Goal: Task Accomplishment & Management: Manage account settings

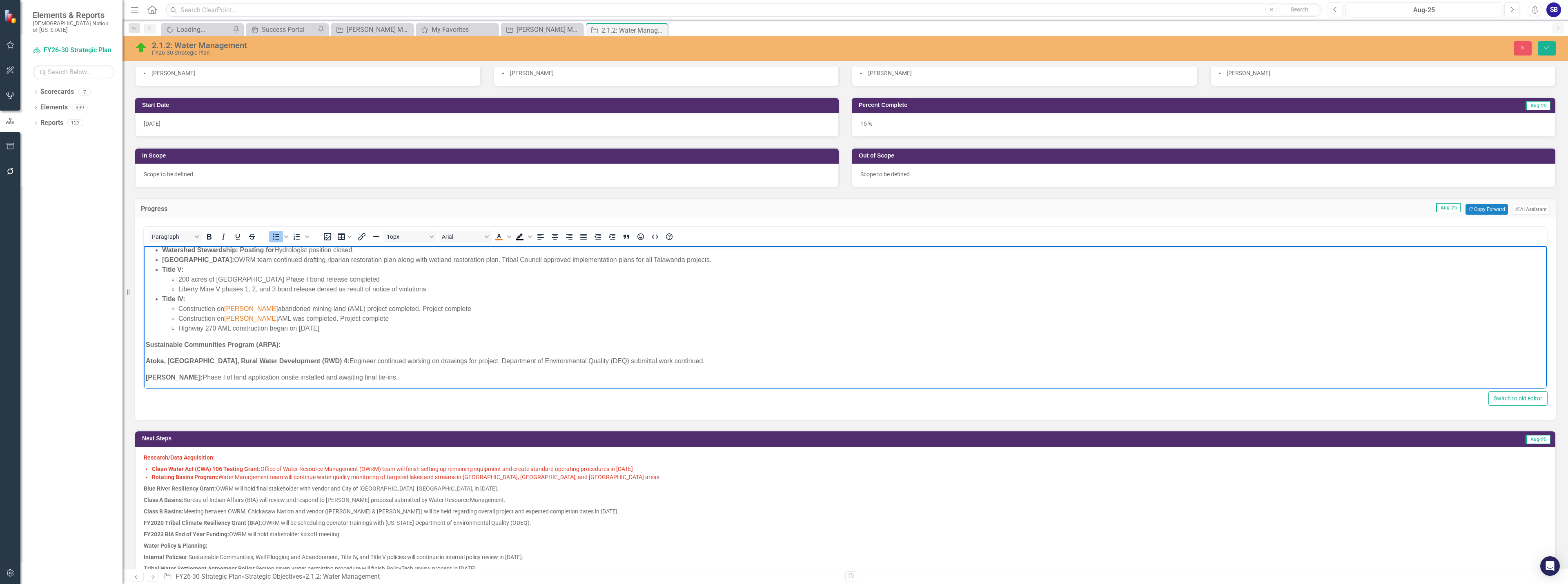
scroll to position [163, 0]
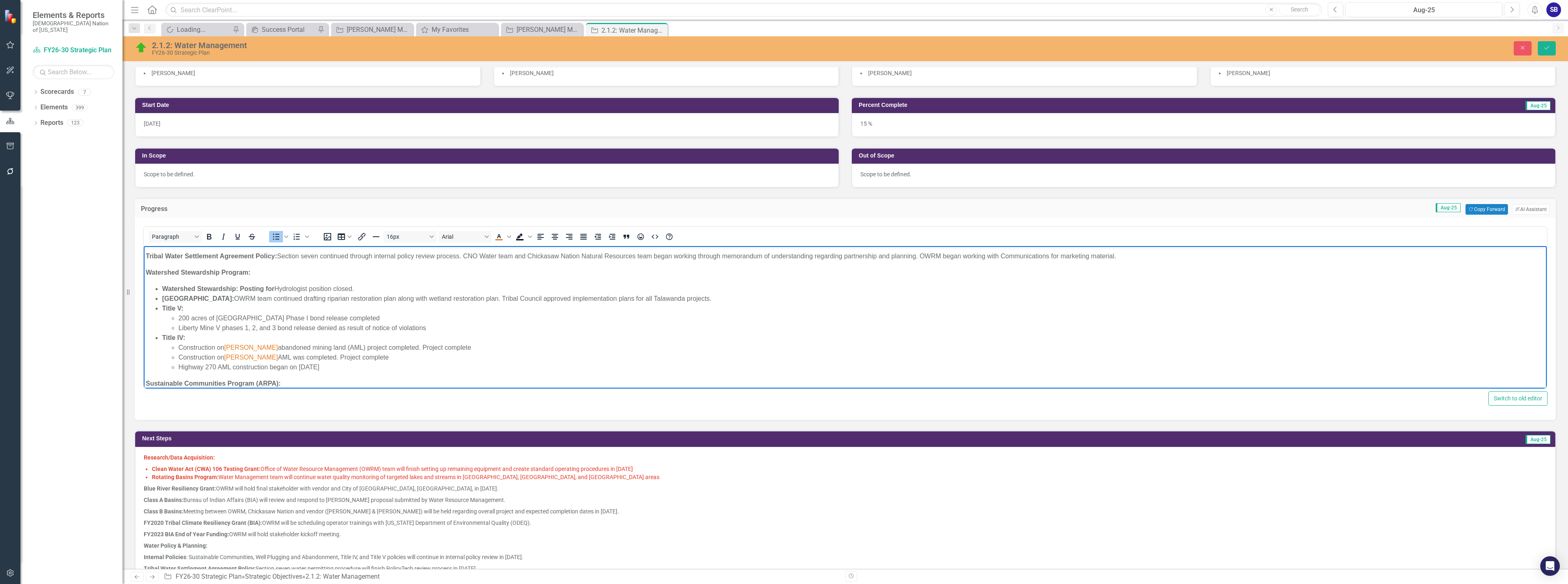
click at [249, 328] on li "Liberty Mine V phases 1, 2, and 3 bond release denied as result of notice of vi…" at bounding box center [861, 328] width 1367 height 10
click at [251, 328] on li "Liberty Mine V phases I, 2, and 3 bond release denied as result of notice of vi…" at bounding box center [861, 328] width 1367 height 10
click at [271, 327] on li "Liberty Mine V phases I, II, and 3 bond release denied as result of notice of v…" at bounding box center [861, 328] width 1367 height 10
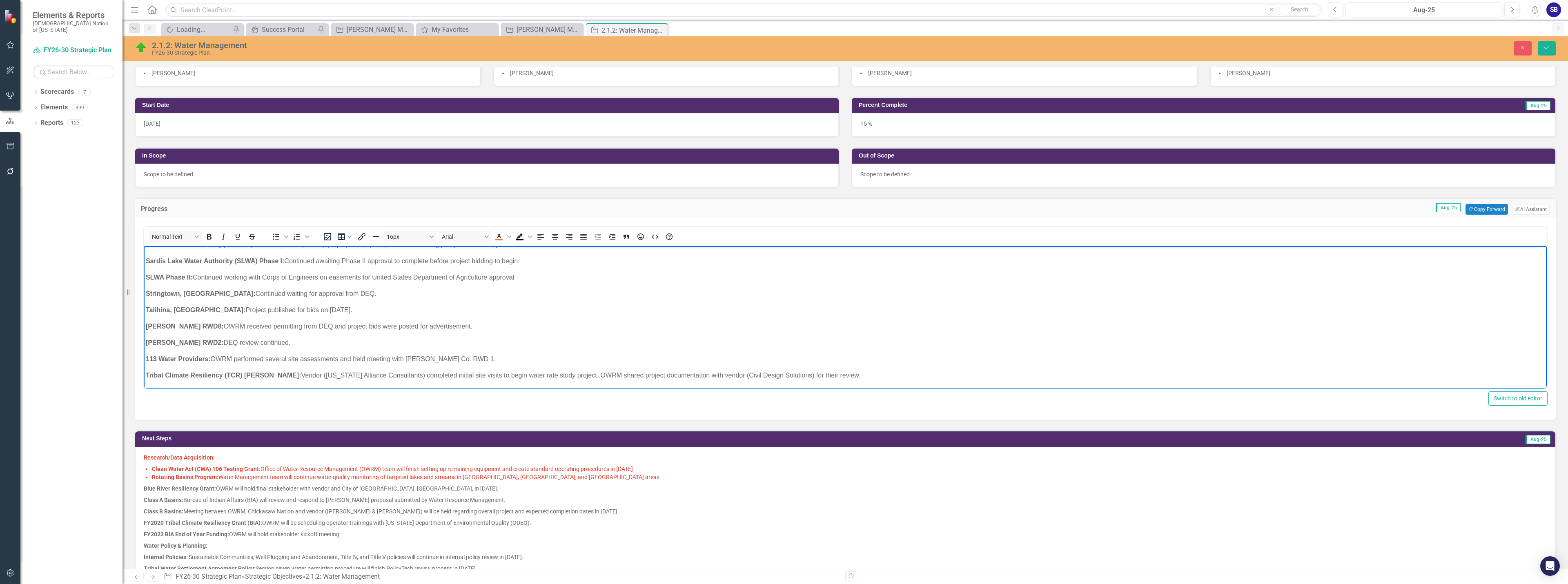
scroll to position [417, 0]
click at [1545, 48] on icon "Save" at bounding box center [1547, 47] width 7 height 5
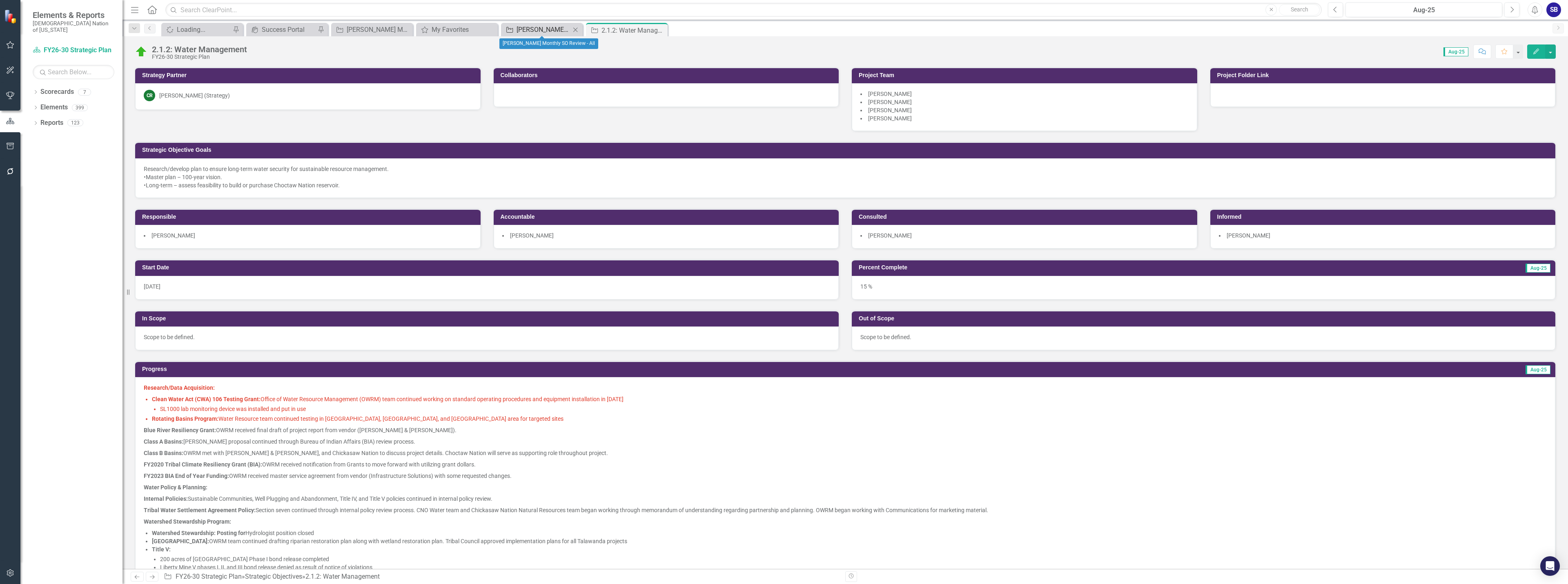
click at [541, 29] on div "[PERSON_NAME] Monthly SO Review - All" at bounding box center [544, 29] width 54 height 10
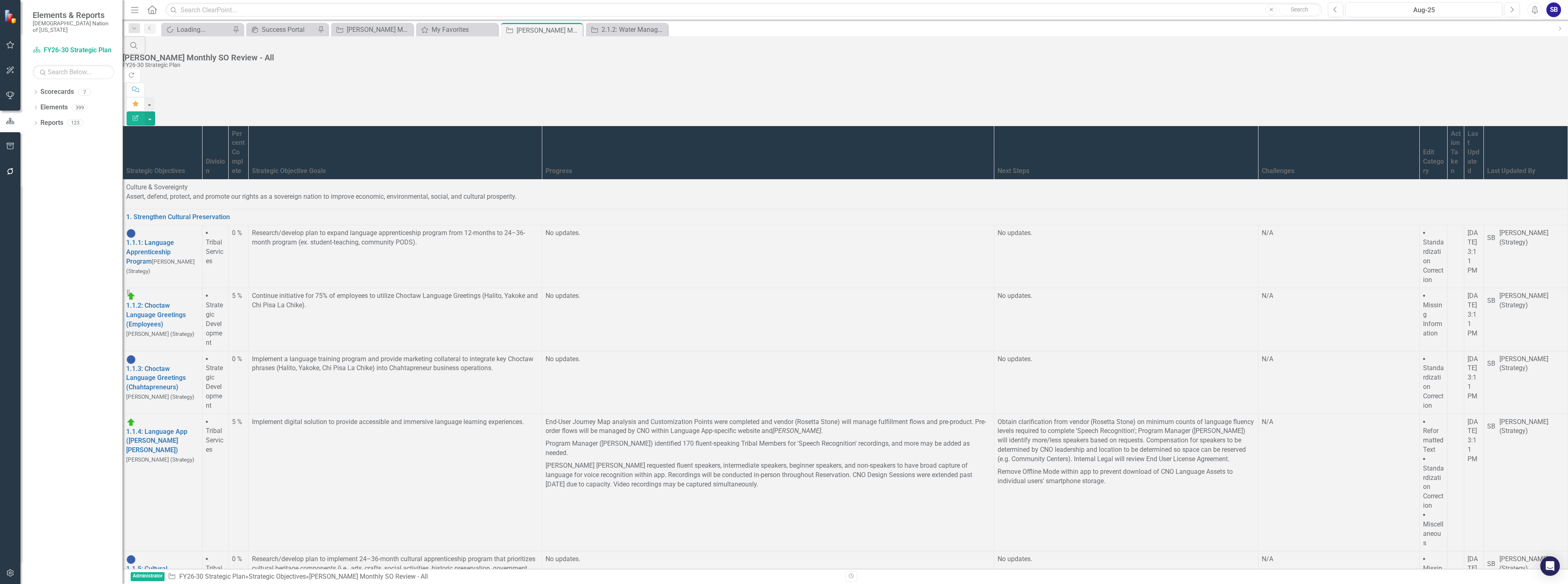
click at [709, 551] on td "No updates." at bounding box center [768, 578] width 452 height 54
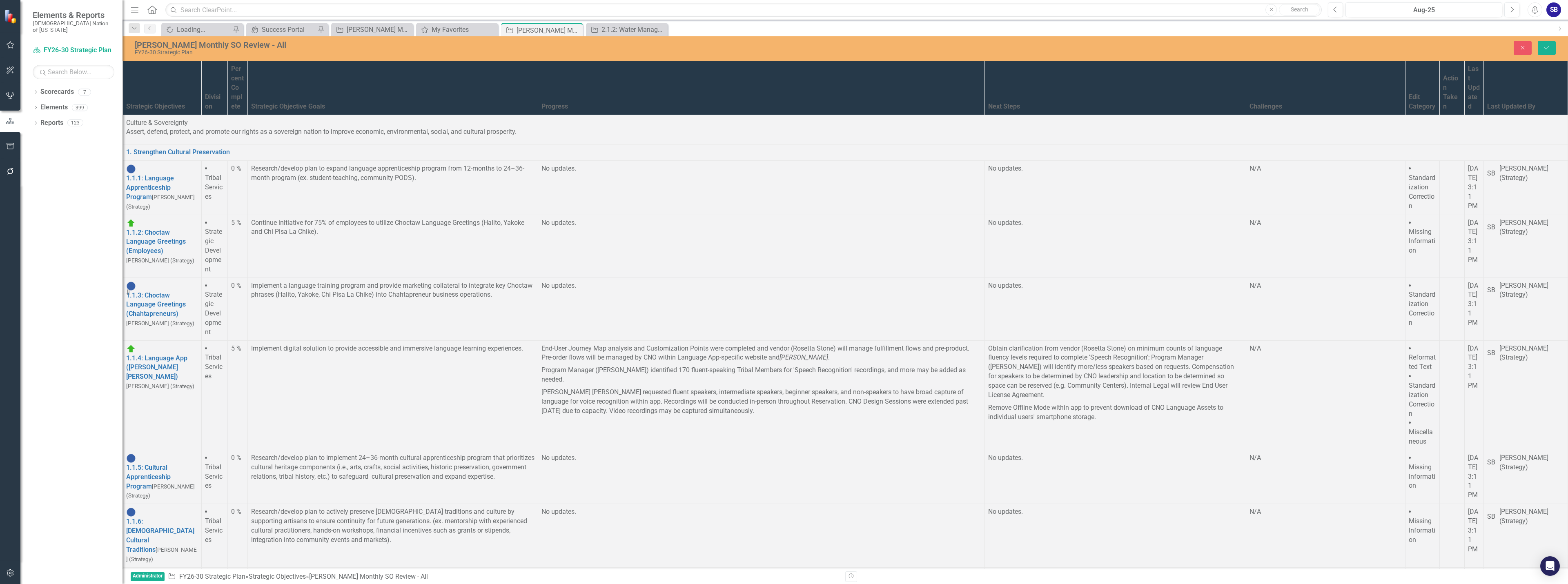
click at [1355, 583] on div "Quick Touchpoint" at bounding box center [784, 588] width 1568 height 9
click at [1549, 44] on button "Save" at bounding box center [1547, 47] width 18 height 14
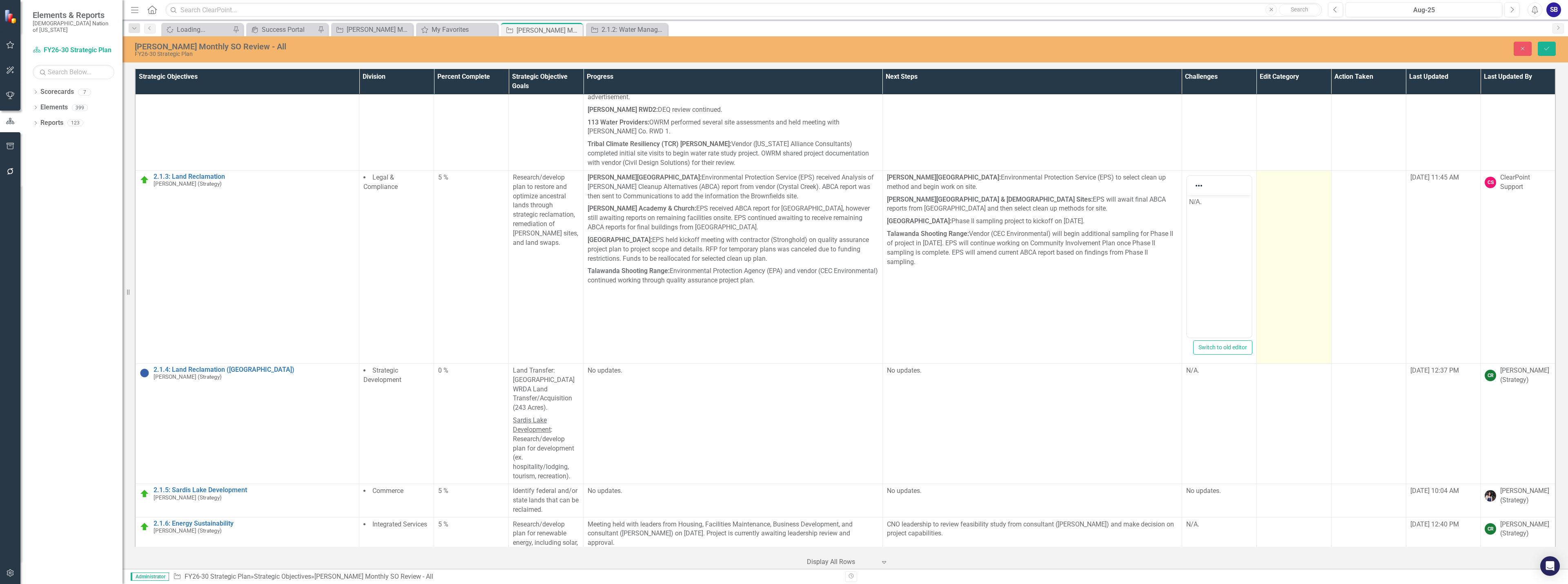
click at [1273, 210] on td at bounding box center [1293, 266] width 75 height 193
click at [1276, 175] on div at bounding box center [1288, 180] width 49 height 11
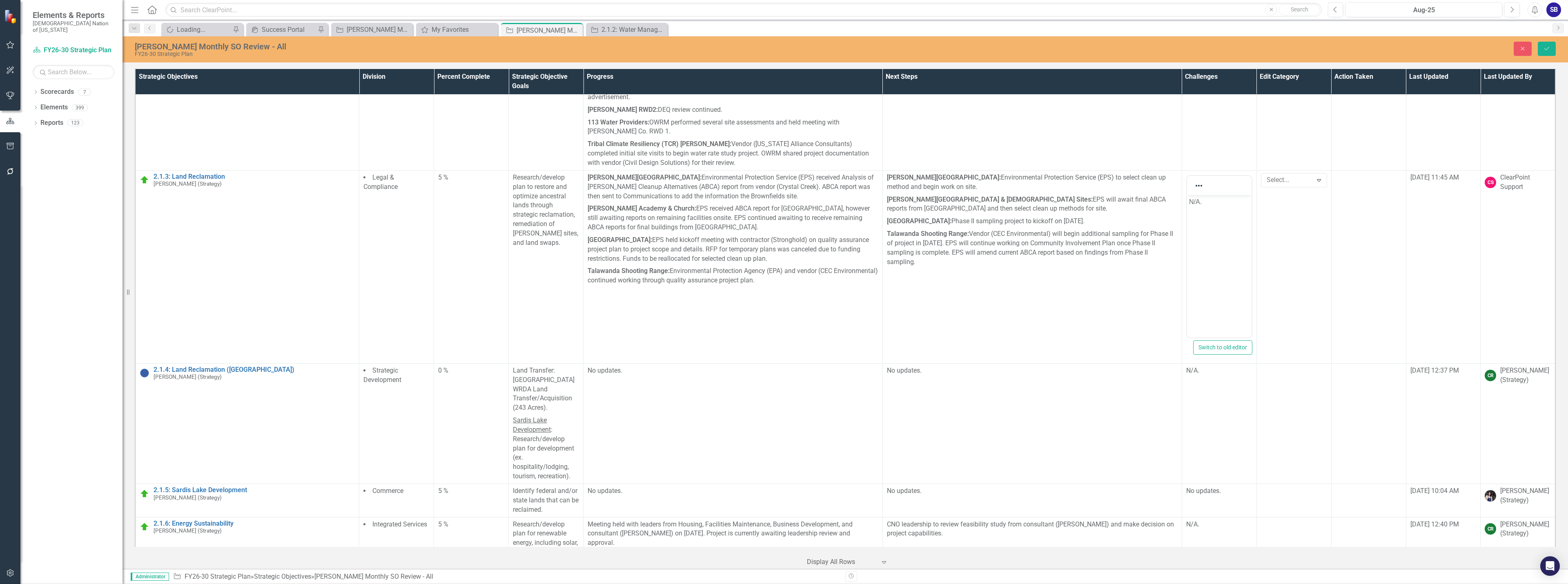
click at [1234, 210] on body "N/A." at bounding box center [1219, 255] width 65 height 122
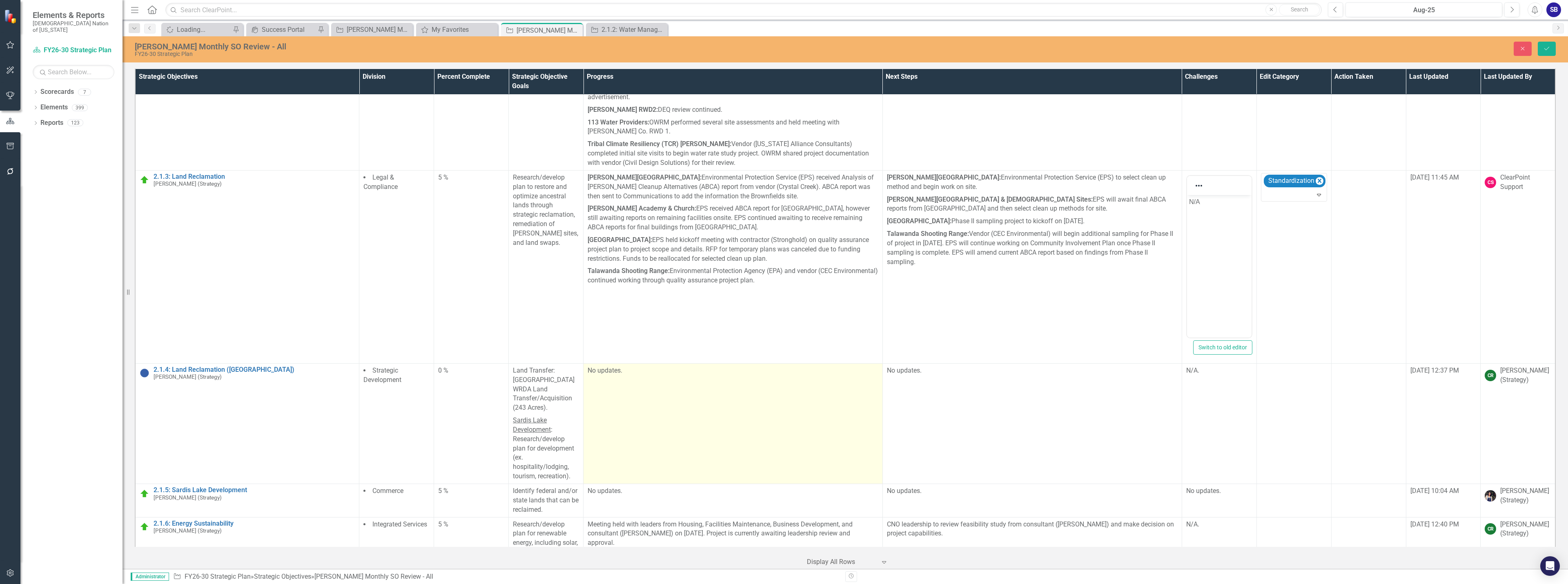
click at [667, 388] on td "No updates." at bounding box center [733, 423] width 299 height 120
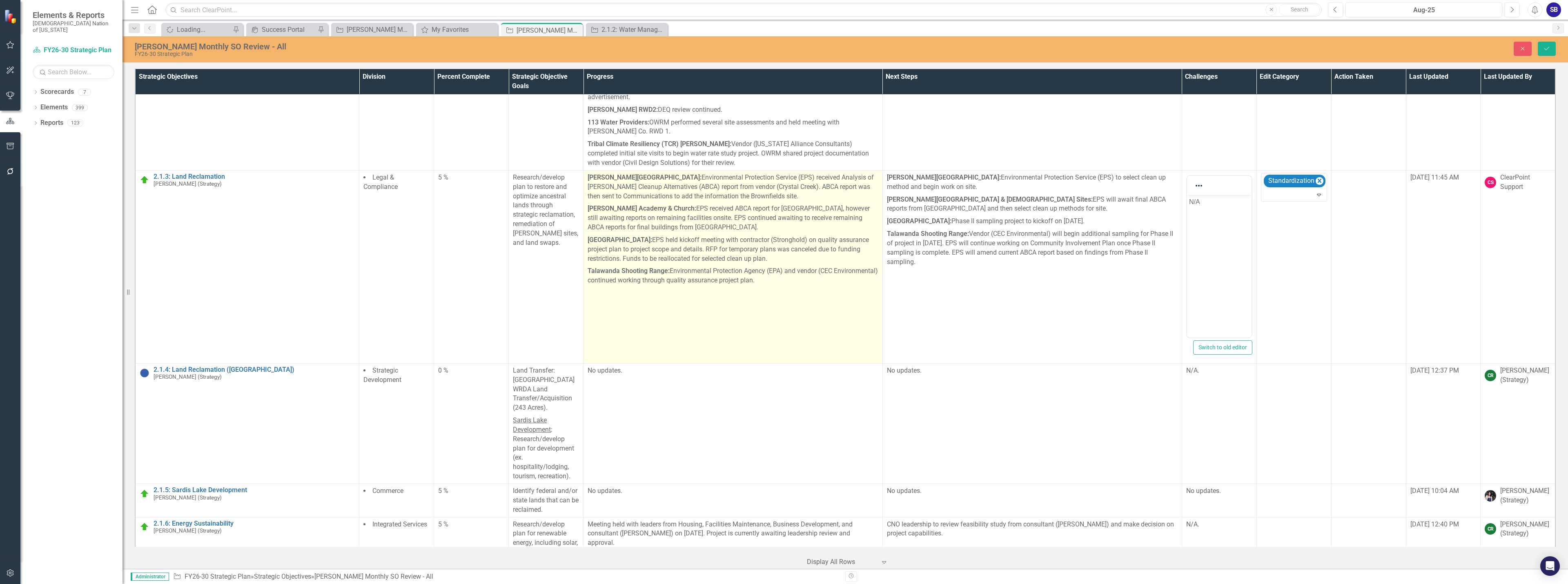
click at [738, 234] on p "[GEOGRAPHIC_DATA]: EPS held kickoff meeting with contractor (Stronghold) on qua…" at bounding box center [733, 249] width 291 height 32
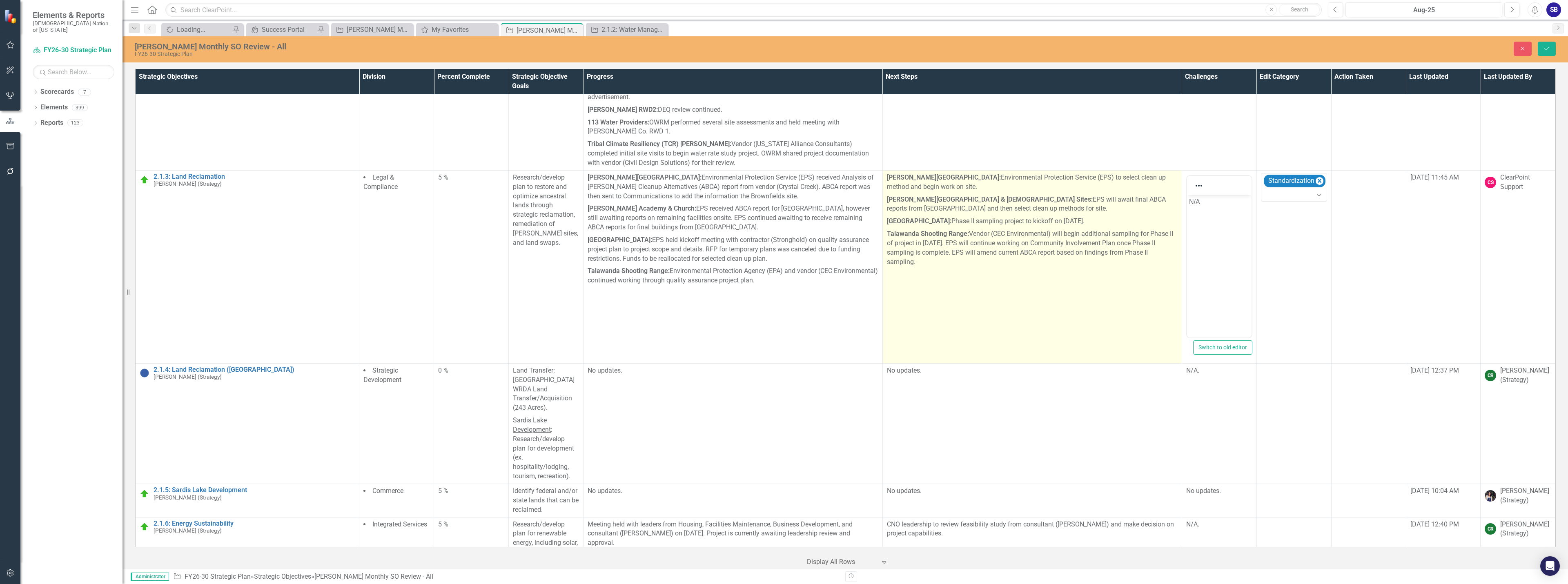
click at [1025, 235] on p "Talawanda Shooting Range: Vendor (CEC Environmental) will begin additional samp…" at bounding box center [1032, 247] width 291 height 39
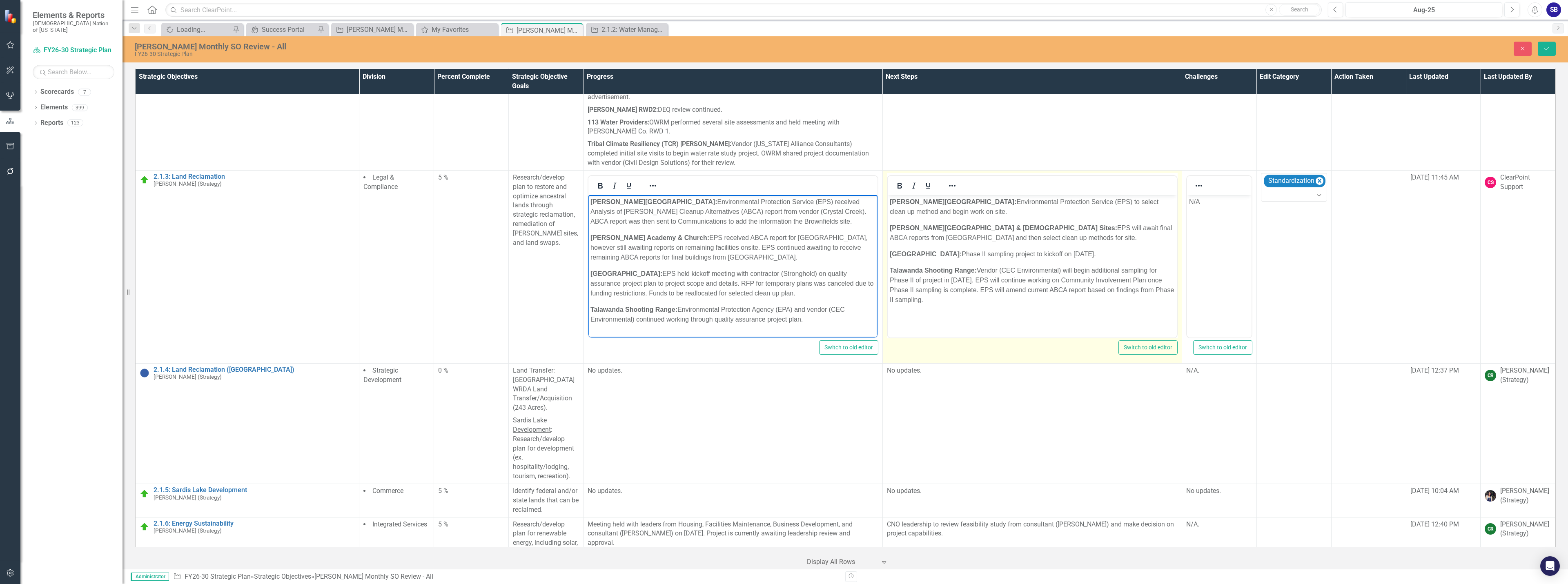
click at [668, 223] on p "[PERSON_NAME] Chapel: Environmental Protection Service (EPS) received Analysis …" at bounding box center [733, 211] width 285 height 29
click at [701, 223] on p "[PERSON_NAME] Chapel: Environmental Protection Service (EPS) received Analysis …" at bounding box center [733, 211] width 285 height 29
click at [836, 248] on p "[PERSON_NAME] Academy & Church: EPS received ABCA report for [GEOGRAPHIC_DATA],…" at bounding box center [733, 247] width 285 height 29
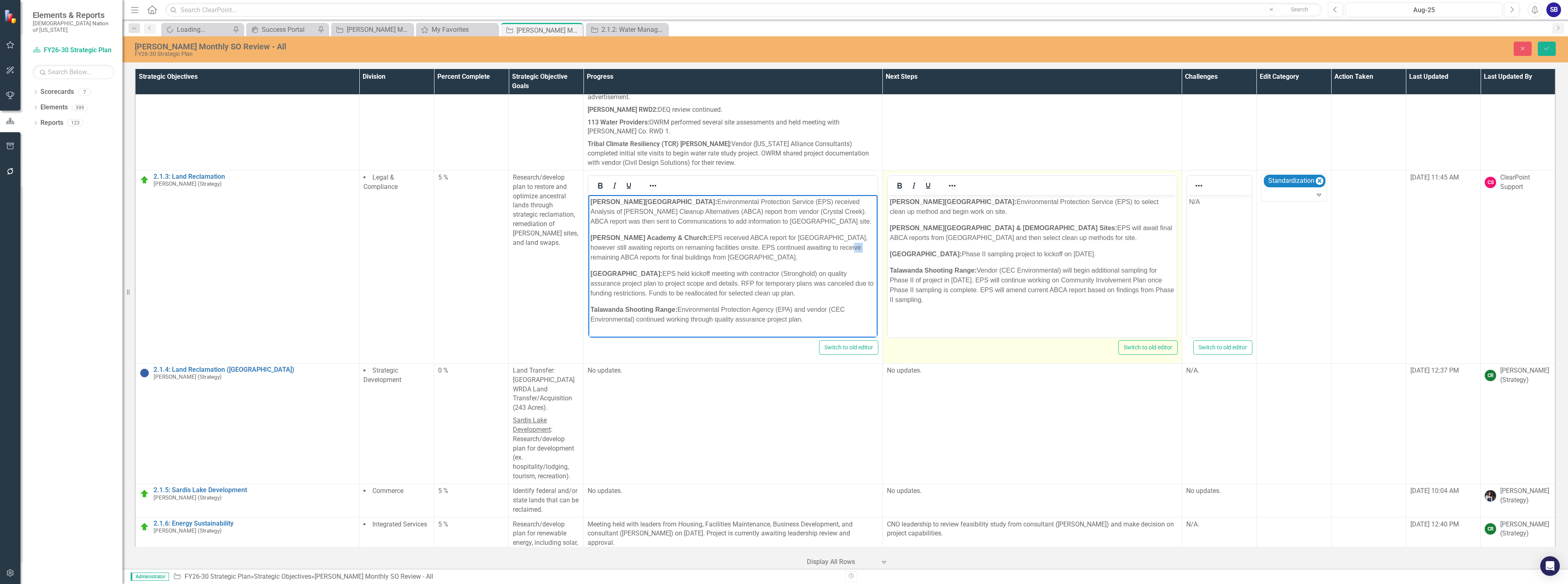
click at [836, 248] on p "[PERSON_NAME] Academy & Church: EPS received ABCA report for [GEOGRAPHIC_DATA],…" at bounding box center [733, 247] width 285 height 29
click at [833, 248] on p "[PERSON_NAME] Academy & Church: EPS received ABCA report for [GEOGRAPHIC_DATA],…" at bounding box center [733, 247] width 285 height 29
drag, startPoint x: 832, startPoint y: 248, endPoint x: 865, endPoint y: 248, distance: 33.0
click at [865, 248] on p "[PERSON_NAME] Academy & Church: EPS received ABCA report for [GEOGRAPHIC_DATA],…" at bounding box center [733, 247] width 285 height 29
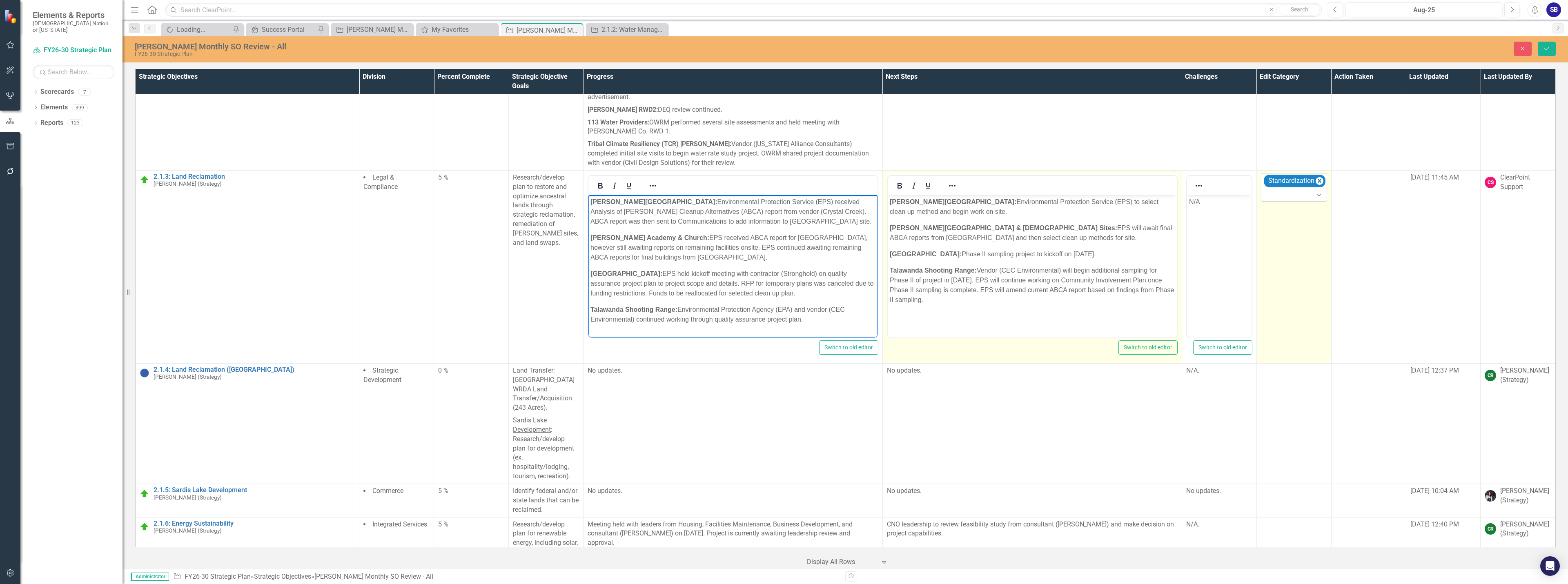
click at [1308, 189] on div at bounding box center [1295, 195] width 63 height 11
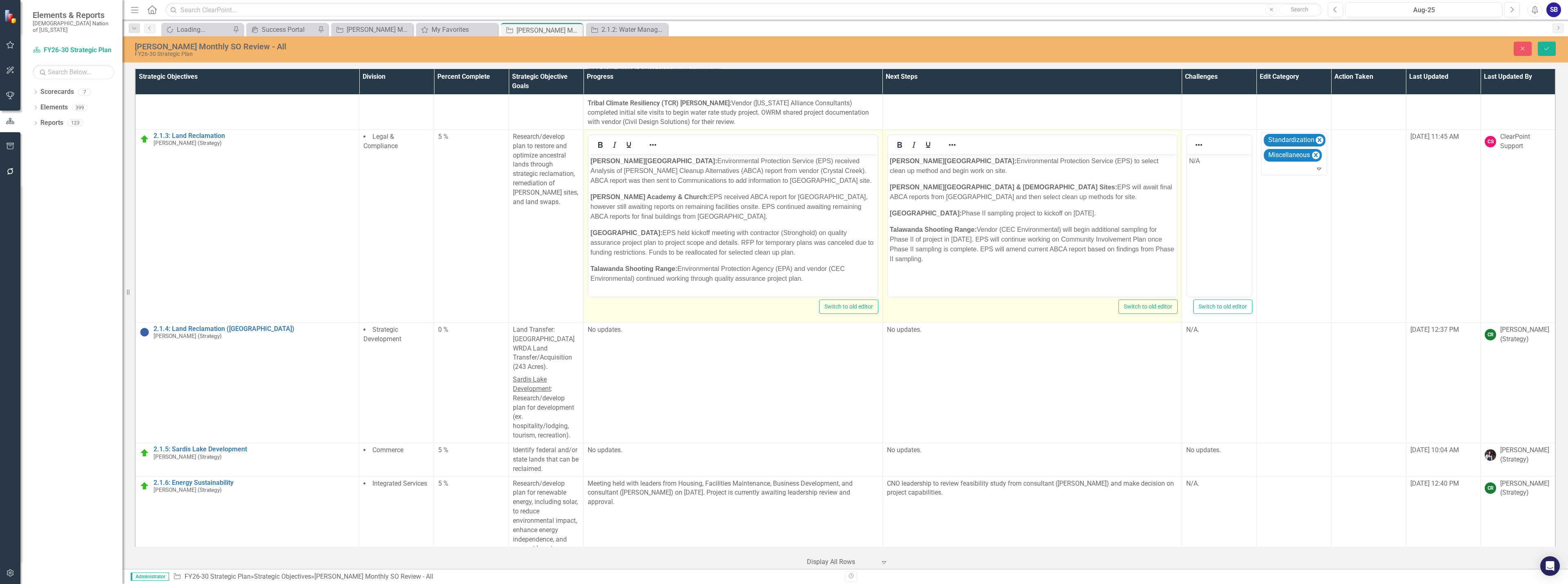
click at [747, 242] on p "[GEOGRAPHIC_DATA]: EPS held kickoff meeting with contractor (Stronghold) on qua…" at bounding box center [733, 242] width 285 height 29
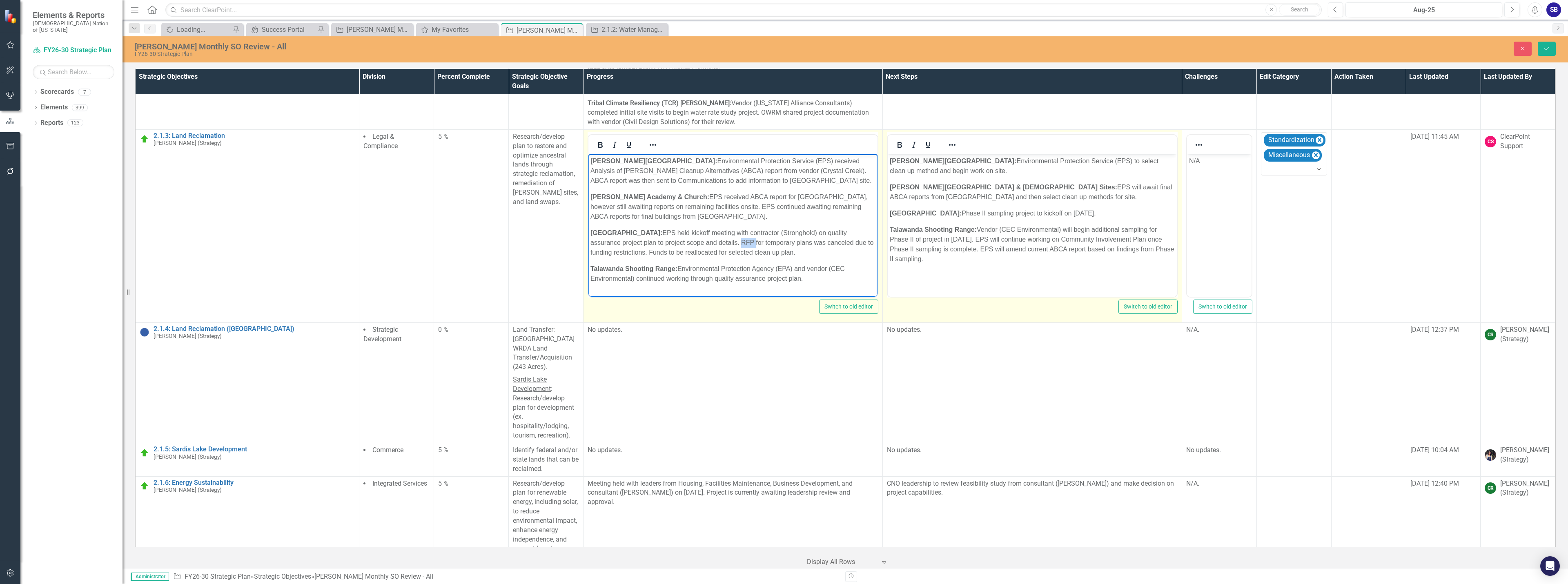
click at [747, 242] on p "[GEOGRAPHIC_DATA]: EPS held kickoff meeting with contractor (Stronghold) on qua…" at bounding box center [733, 242] width 285 height 29
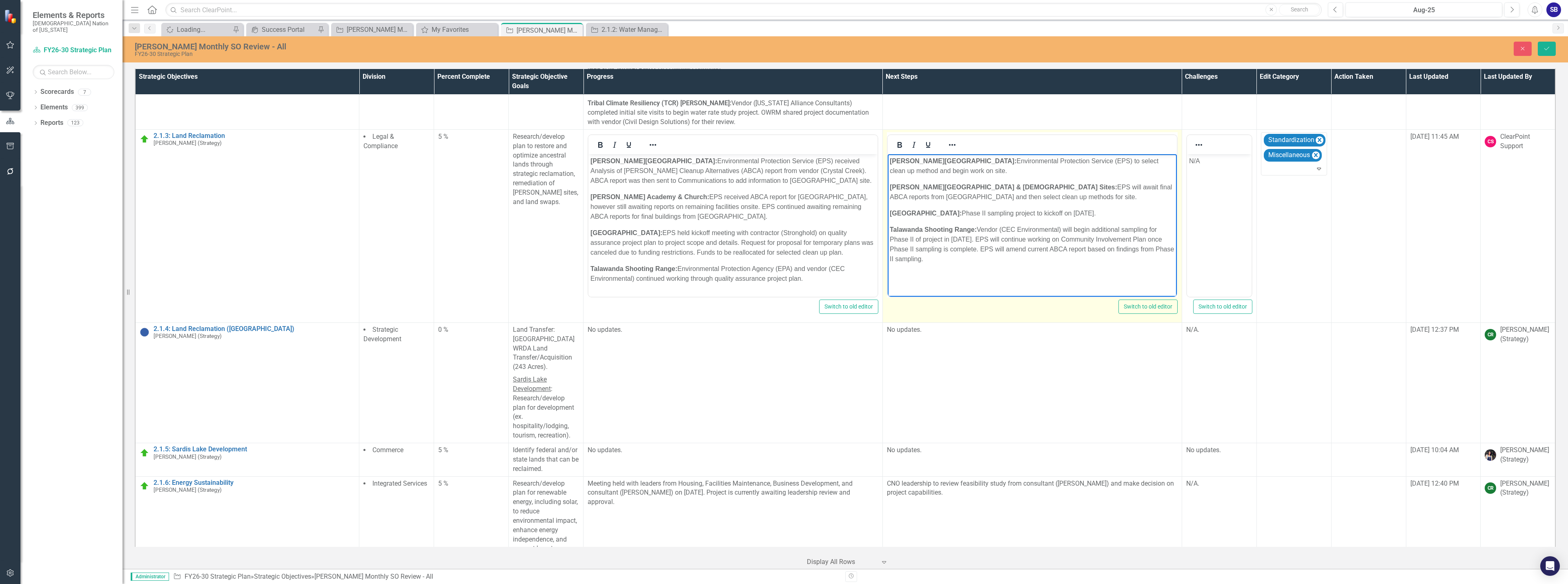
click at [1057, 162] on p "[PERSON_NAME] Chapel: Environmental Protection Service (EPS) to select clean up…" at bounding box center [1032, 165] width 285 height 19
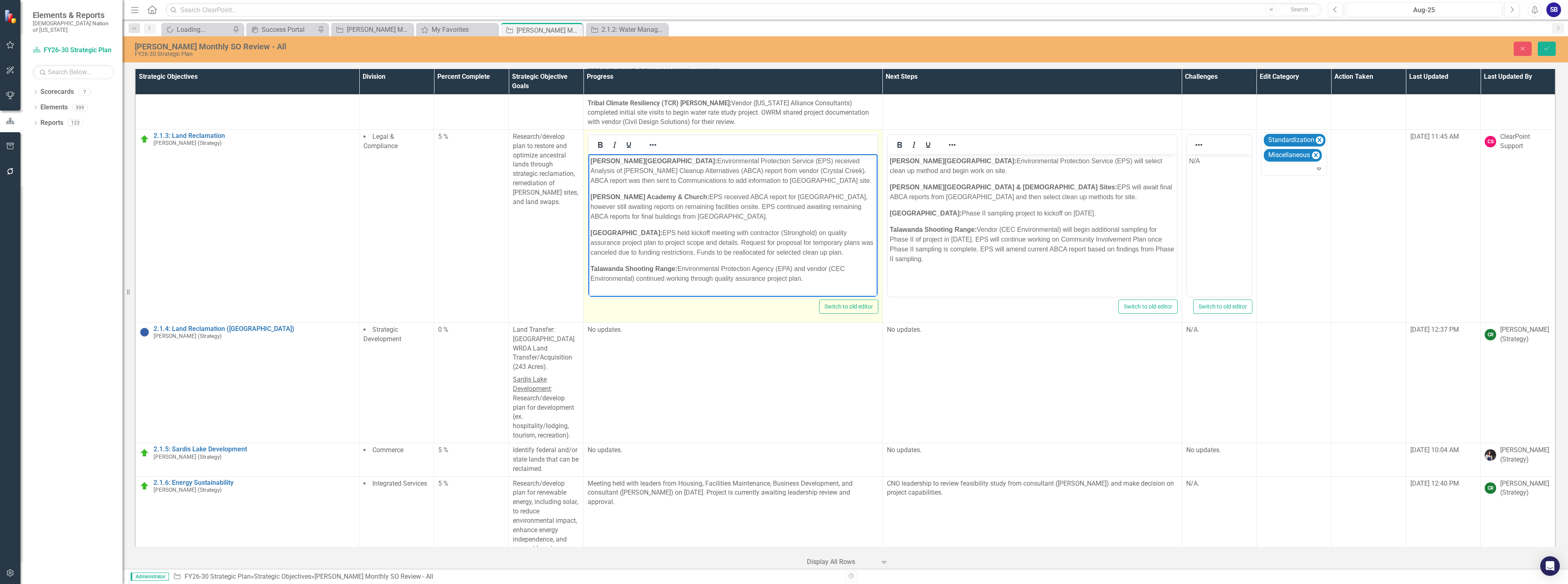
drag, startPoint x: 782, startPoint y: 162, endPoint x: 654, endPoint y: 169, distance: 128.2
click at [654, 169] on p "[PERSON_NAME] Chapel: Environmental Protection Service (EPS) received Analysis …" at bounding box center [733, 170] width 285 height 29
drag, startPoint x: 782, startPoint y: 162, endPoint x: 648, endPoint y: 172, distance: 134.4
click at [648, 172] on p "[PERSON_NAME] Chapel: Environmental Protection Service (EPS) received Analysis …" at bounding box center [733, 170] width 285 height 29
copy p "Analysis of [PERSON_NAME] Cleanup Alternatives (ABCA)"
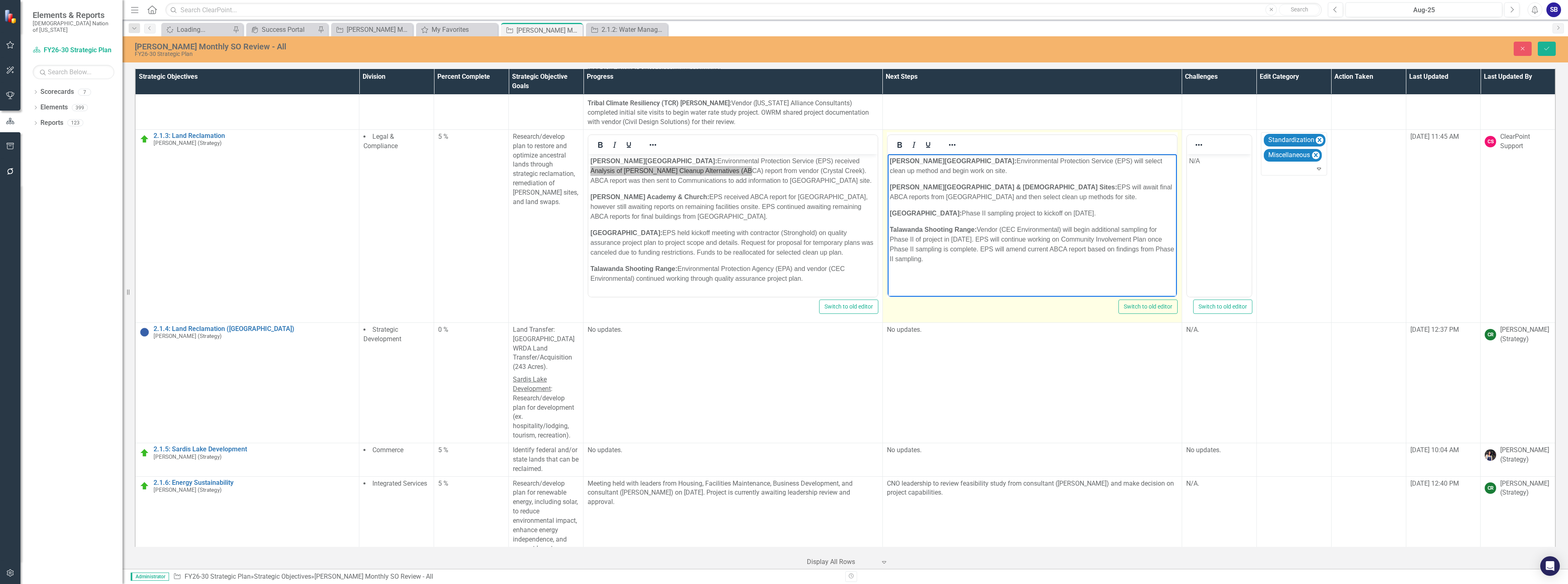
click at [1067, 186] on p "[PERSON_NAME] Academy & Church Sites: EPS will await final ABCA reports from [G…" at bounding box center [1032, 192] width 285 height 19
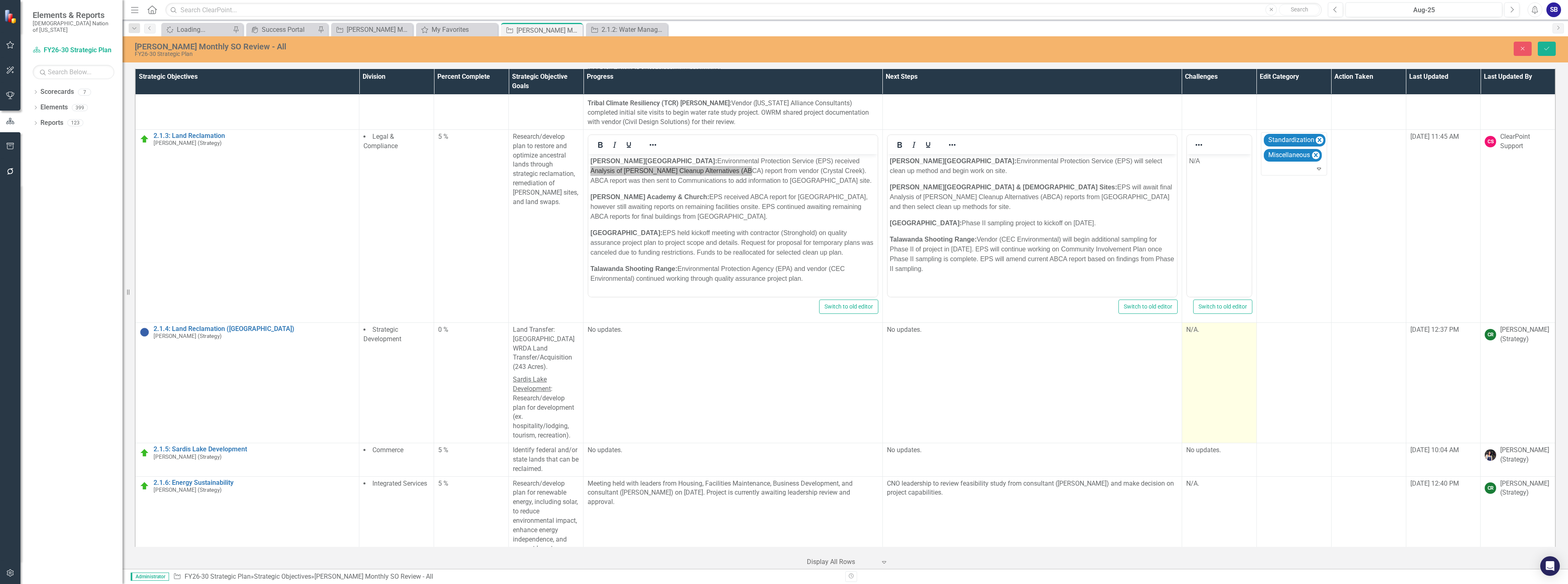
click at [1219, 339] on td "N/A." at bounding box center [1219, 383] width 75 height 120
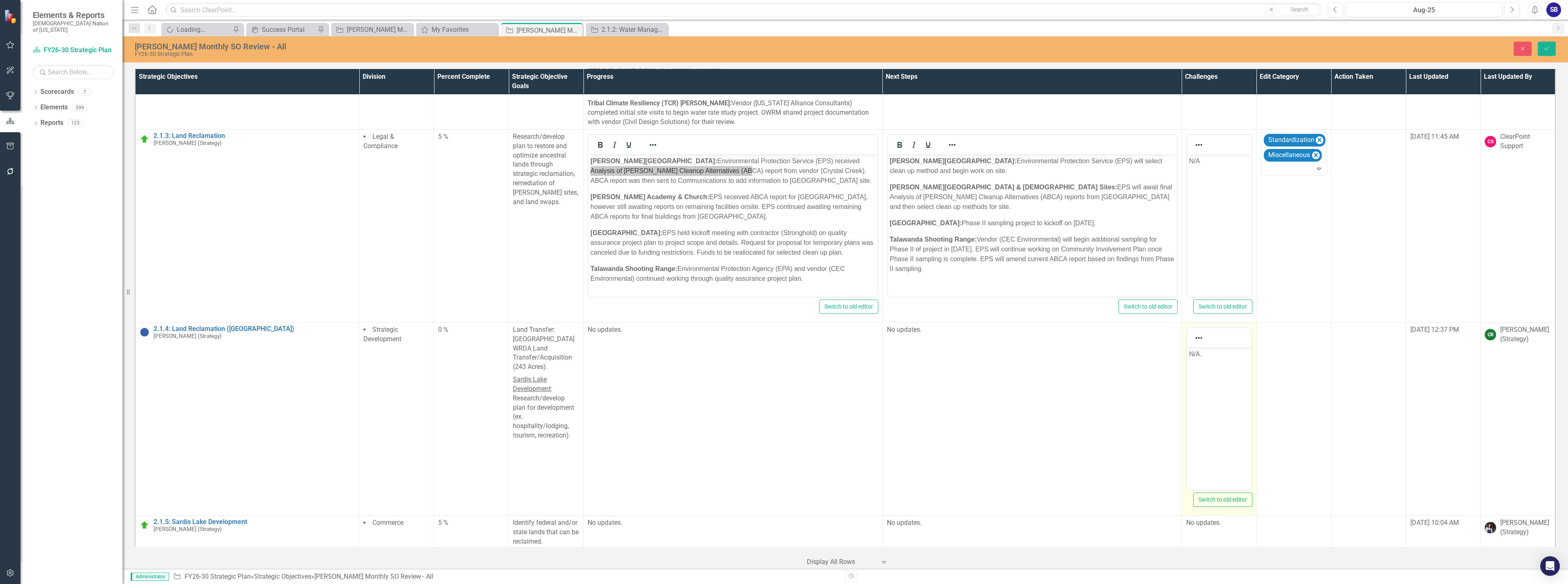
scroll to position [0, 0]
click at [1223, 358] on p "N/A." at bounding box center [1219, 354] width 60 height 10
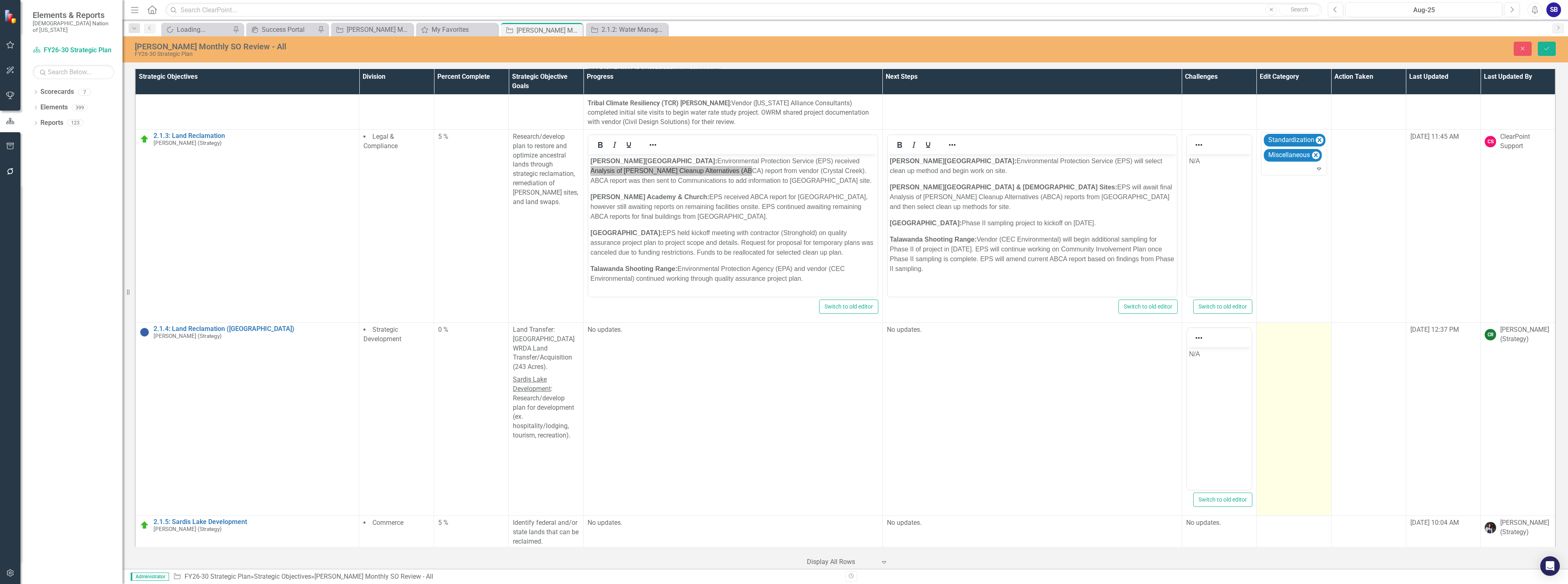
click at [1272, 341] on td at bounding box center [1293, 419] width 75 height 193
click at [1283, 327] on div at bounding box center [1288, 332] width 49 height 11
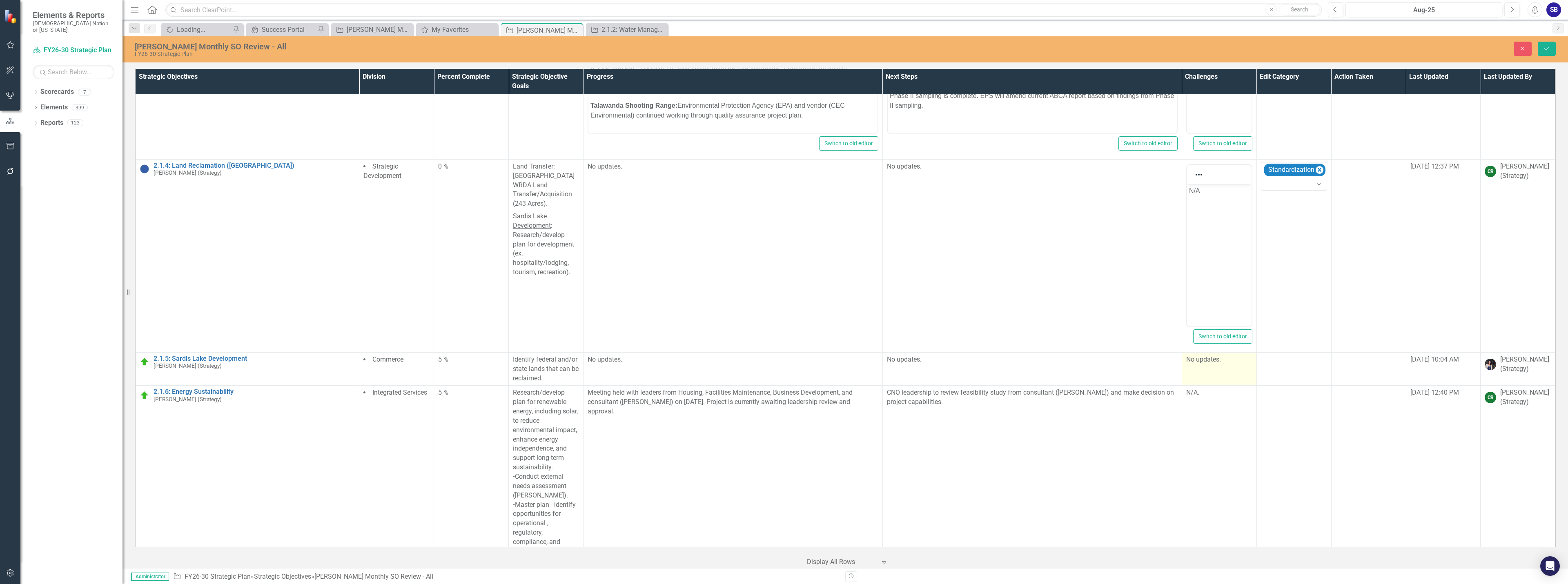
click at [1236, 352] on td "No updates." at bounding box center [1219, 369] width 75 height 33
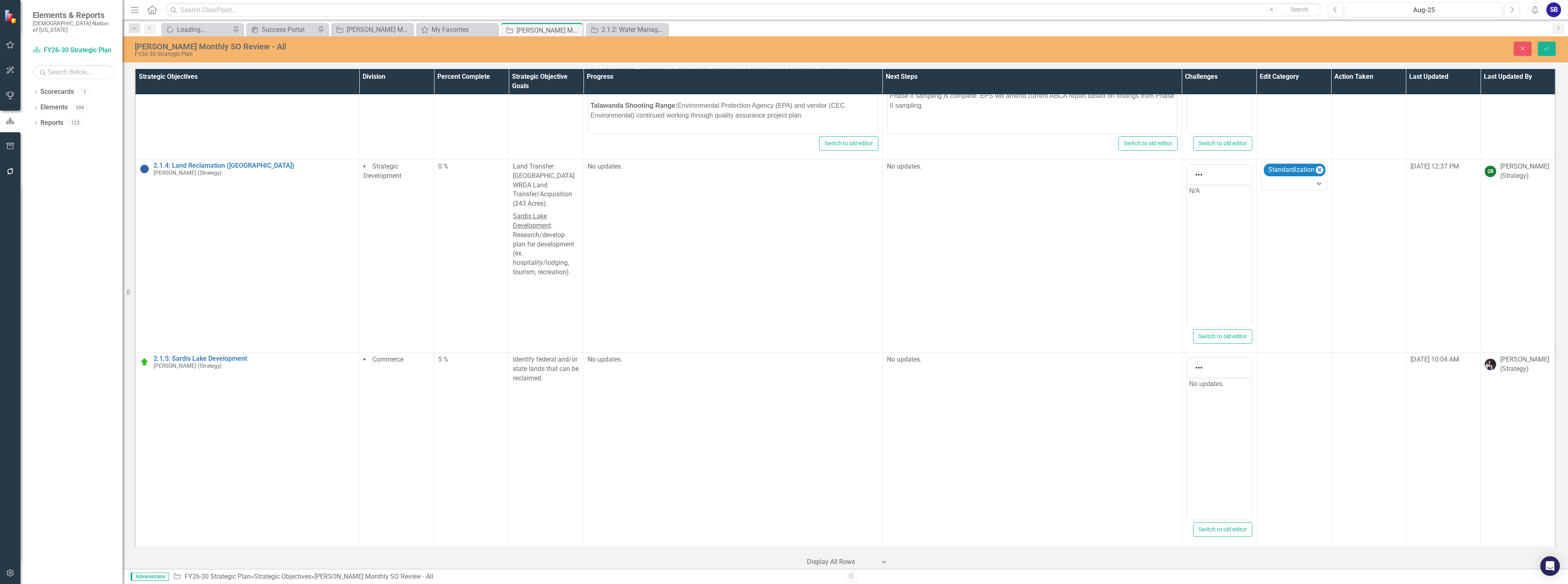
scroll to position [0, 0]
drag, startPoint x: 1233, startPoint y: 386, endPoint x: 1166, endPoint y: 378, distance: 67.5
click at [1186, 378] on html "No updates." at bounding box center [1219, 437] width 65 height 122
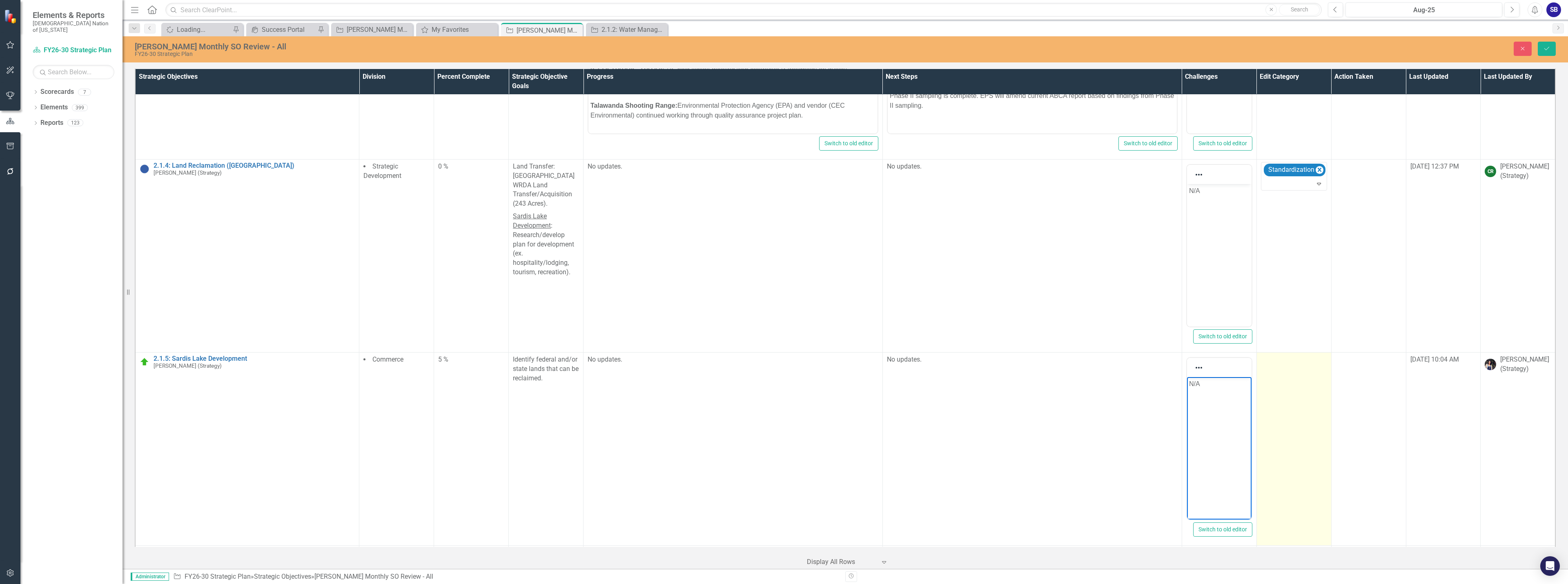
click at [1266, 381] on td at bounding box center [1293, 448] width 75 height 193
